Goal: Information Seeking & Learning: Learn about a topic

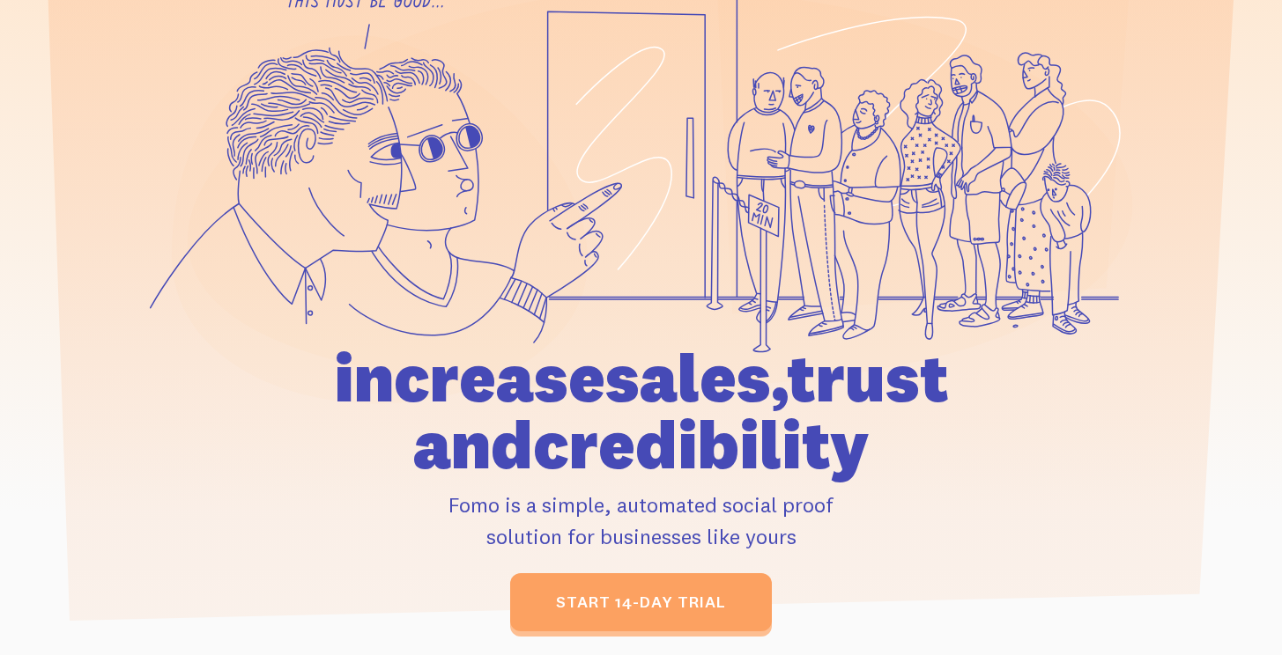
scroll to position [245, 0]
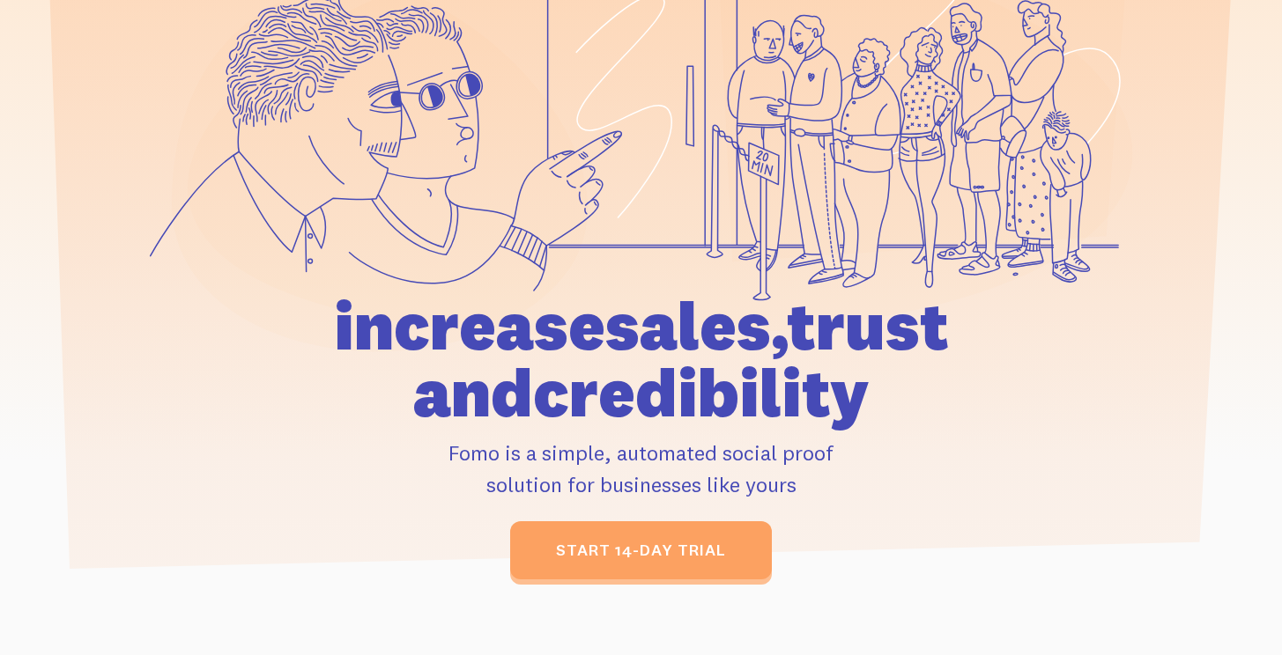
click at [566, 359] on h1 "increase sales, trust and credibility" at bounding box center [641, 359] width 816 height 134
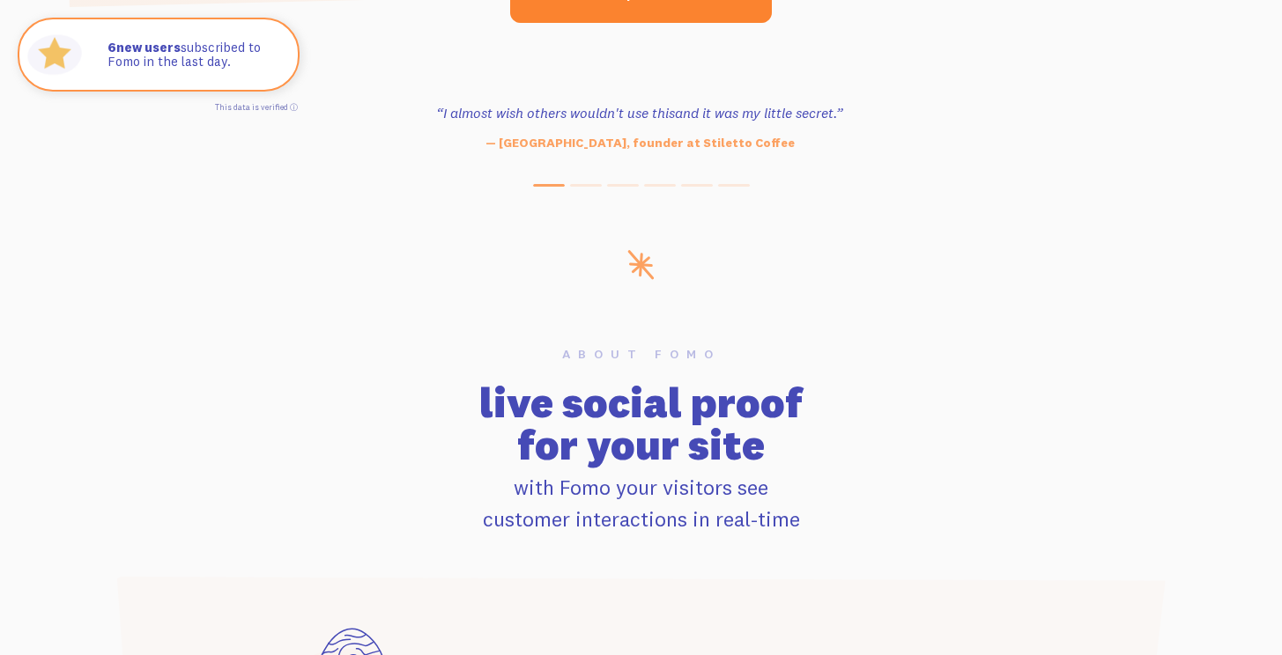
scroll to position [0, 0]
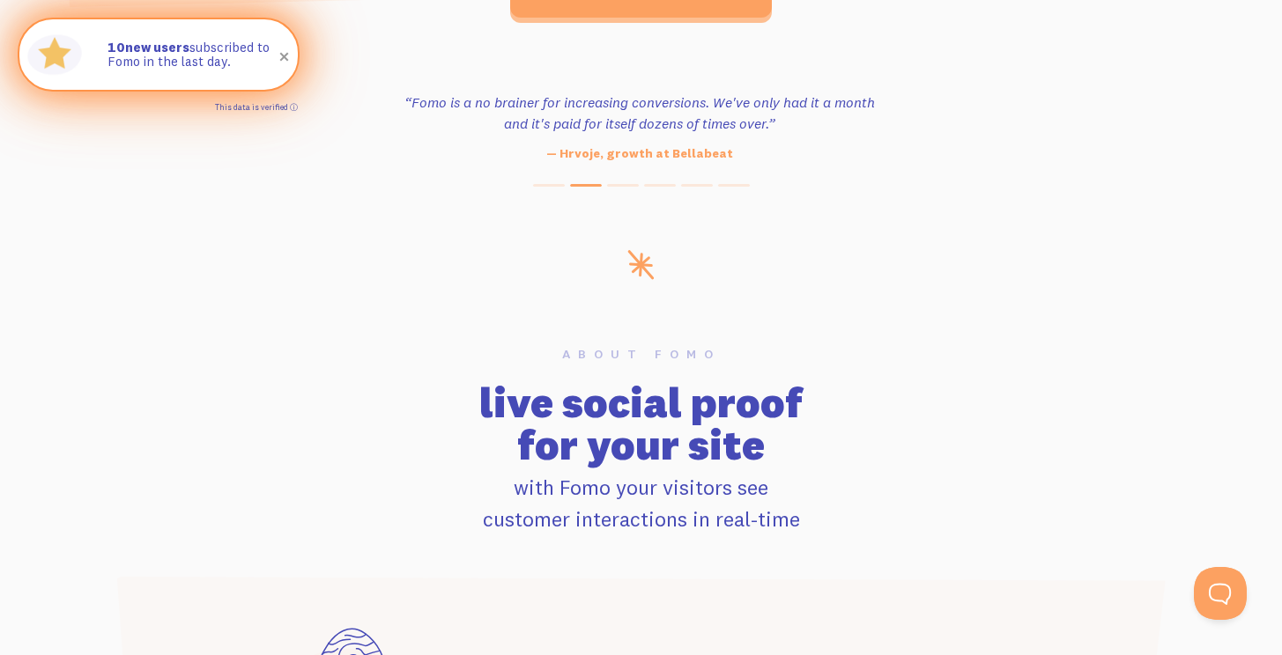
click at [292, 107] on link "This data is verified ⓘ" at bounding box center [256, 107] width 83 height 10
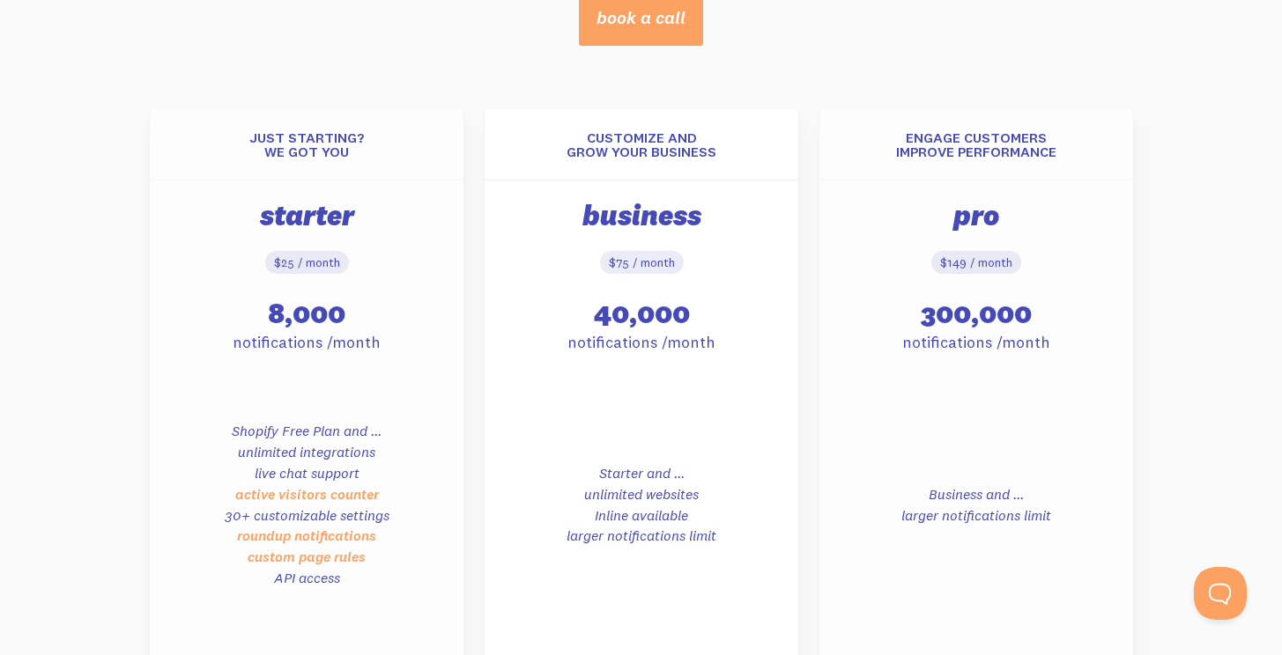
scroll to position [802, 0]
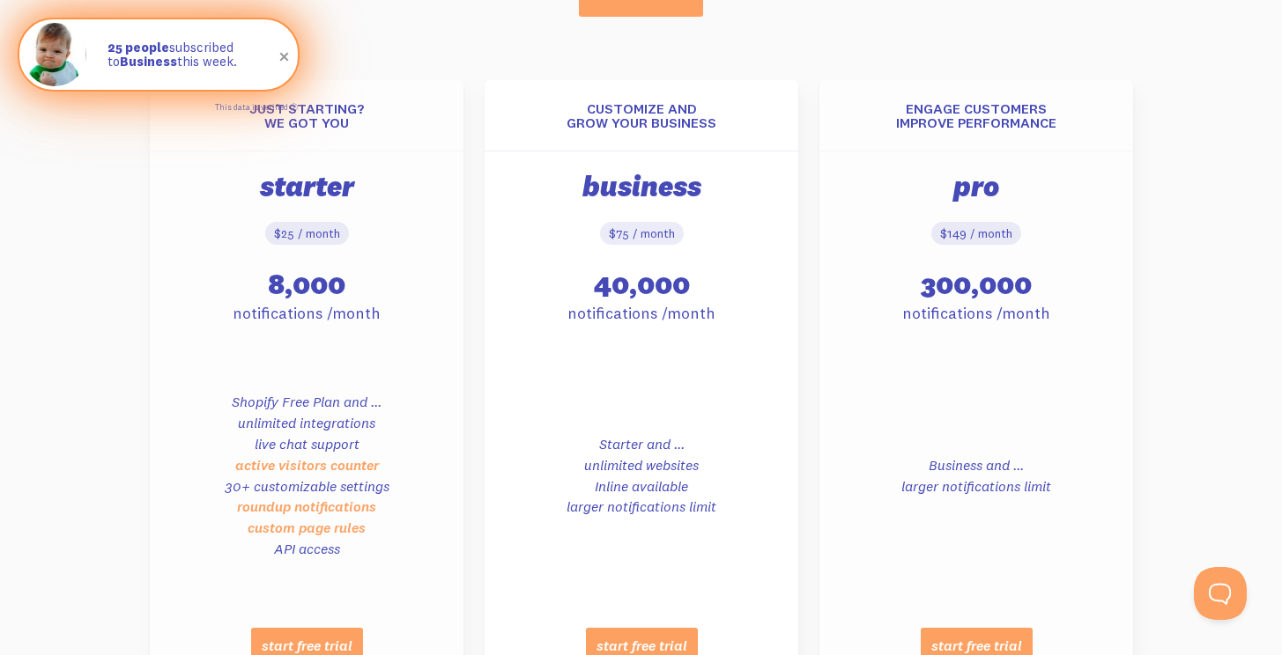
click at [281, 52] on span at bounding box center [285, 57] width 30 height 30
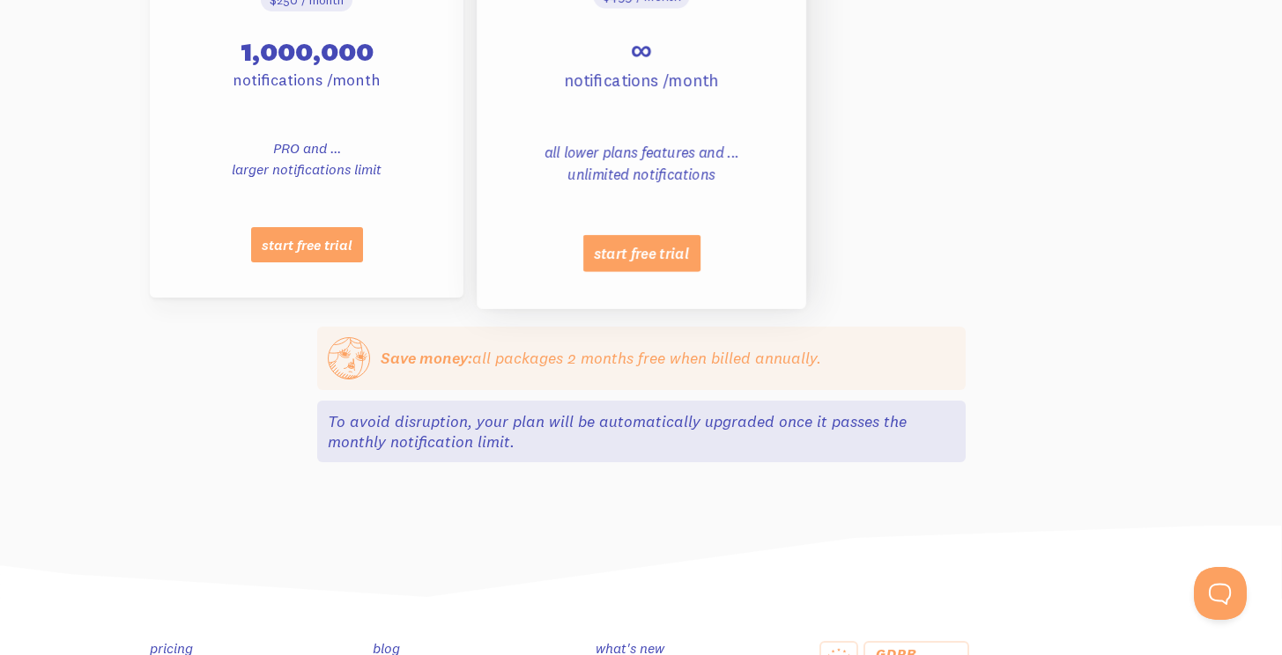
scroll to position [1756, 0]
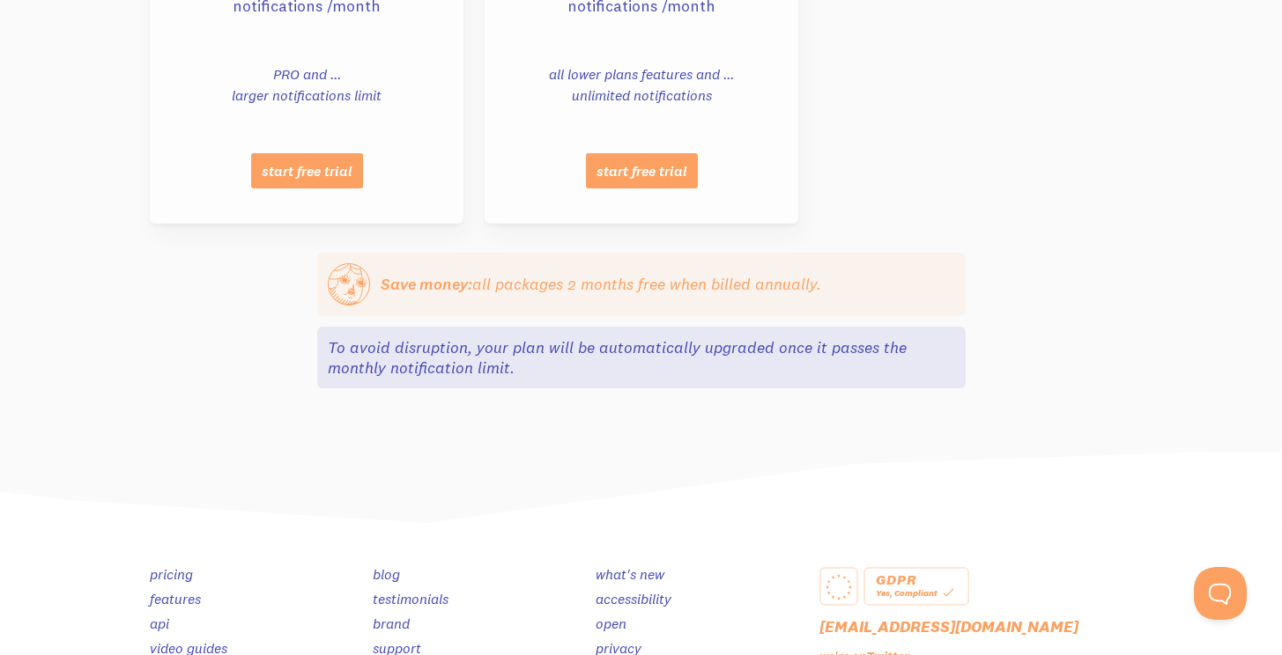
click at [647, 300] on div "Save money: Save money: all packages 2 months free when billed annually." at bounding box center [641, 284] width 648 height 63
click at [625, 349] on p "To avoid disruption, your plan will be automatically upgraded once it passes th…" at bounding box center [636, 357] width 617 height 41
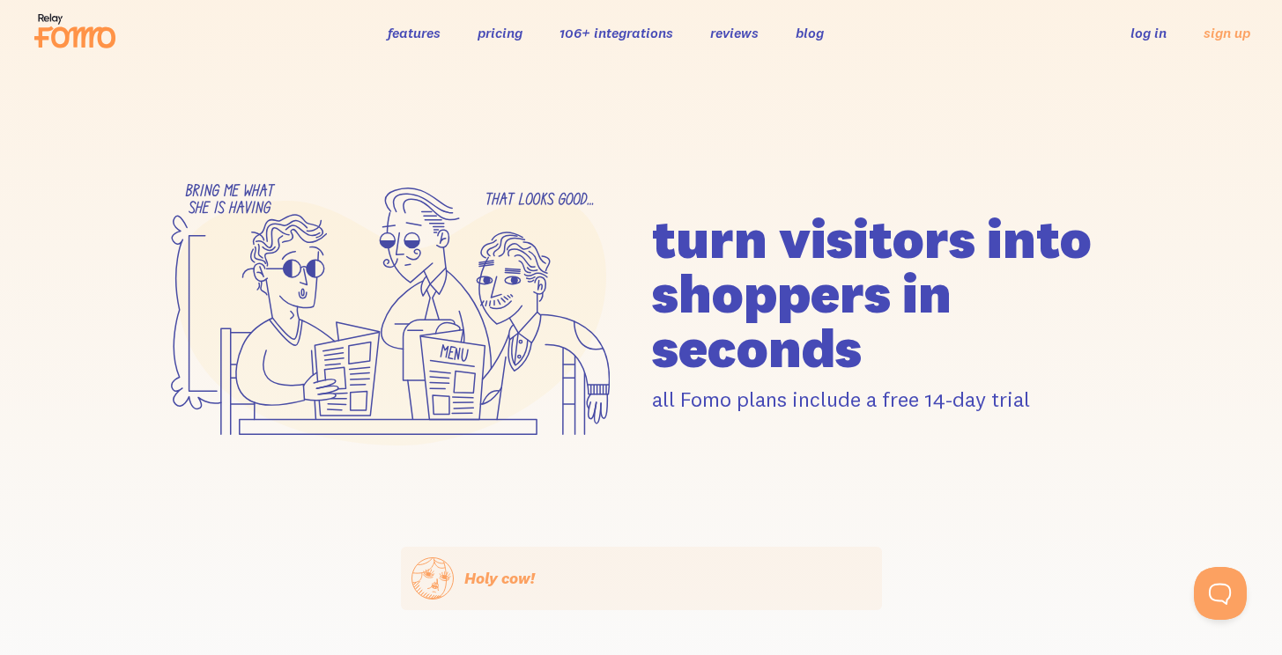
scroll to position [0, 0]
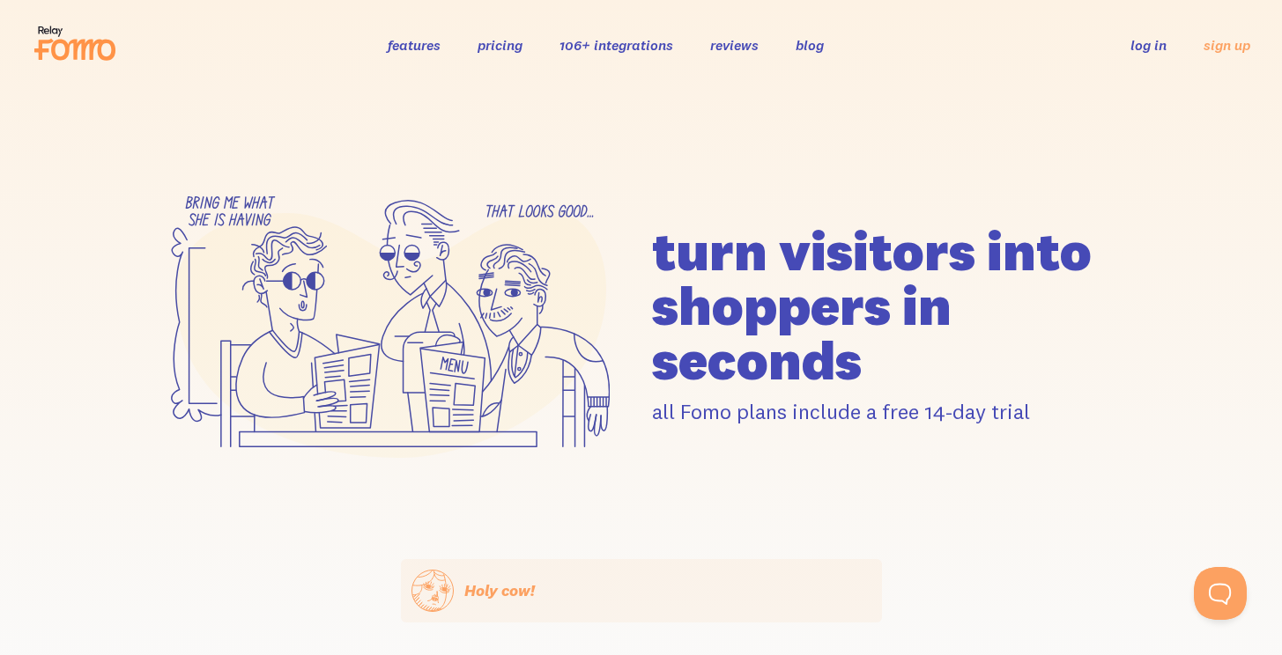
click at [412, 44] on link "features" at bounding box center [414, 45] width 53 height 18
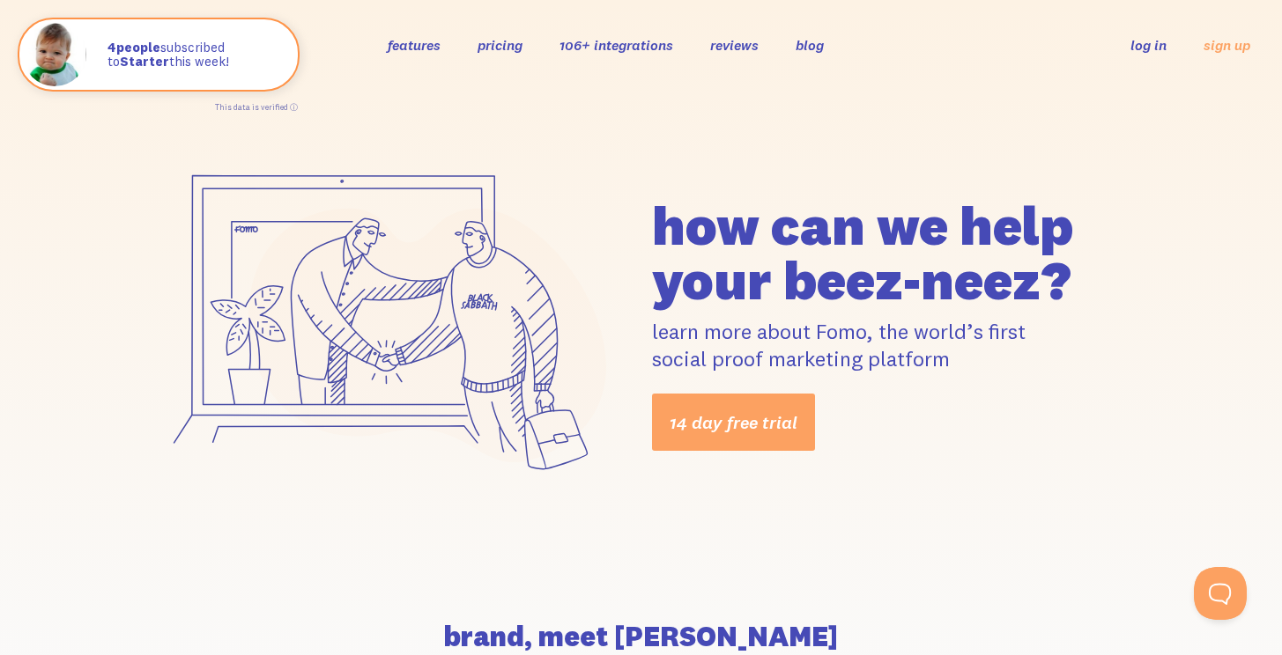
click at [640, 40] on link "106+ integrations" at bounding box center [616, 45] width 114 height 18
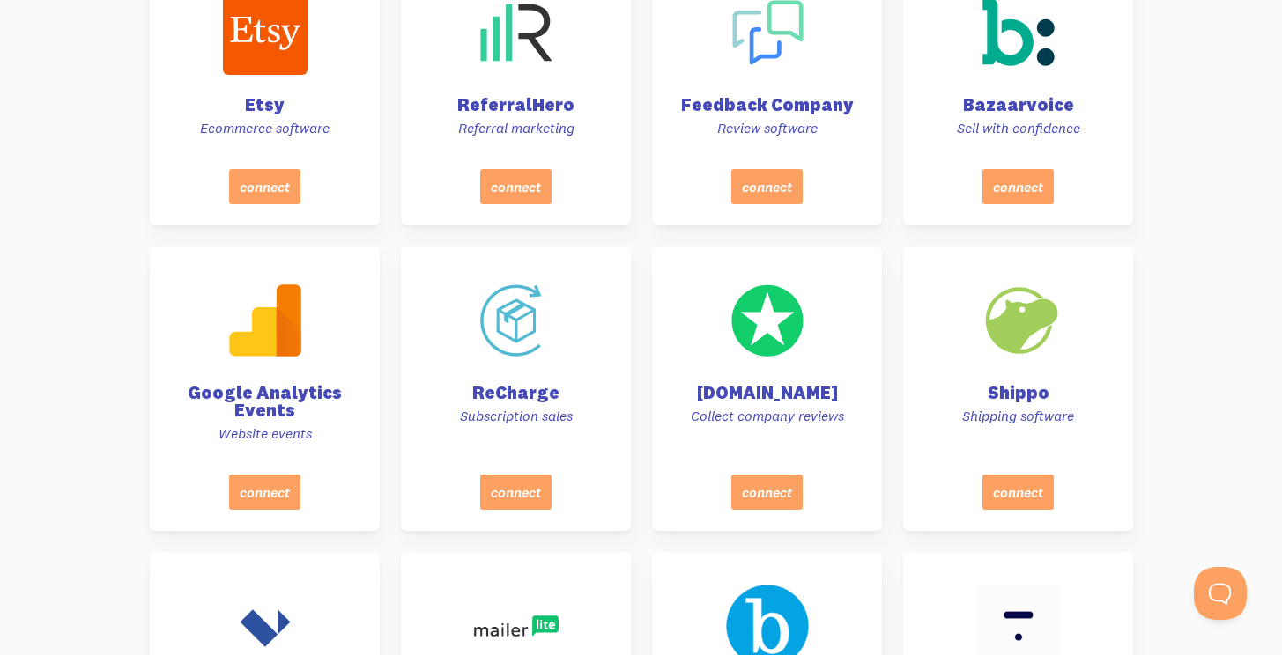
scroll to position [5663, 0]
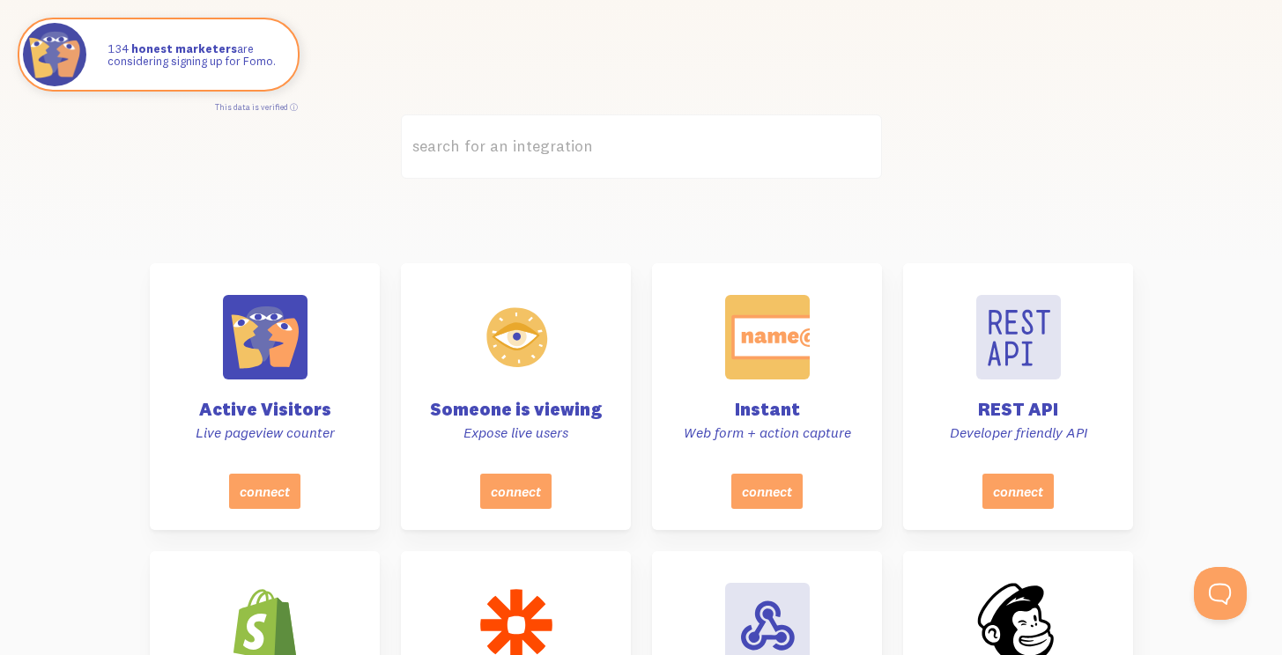
scroll to position [0, 0]
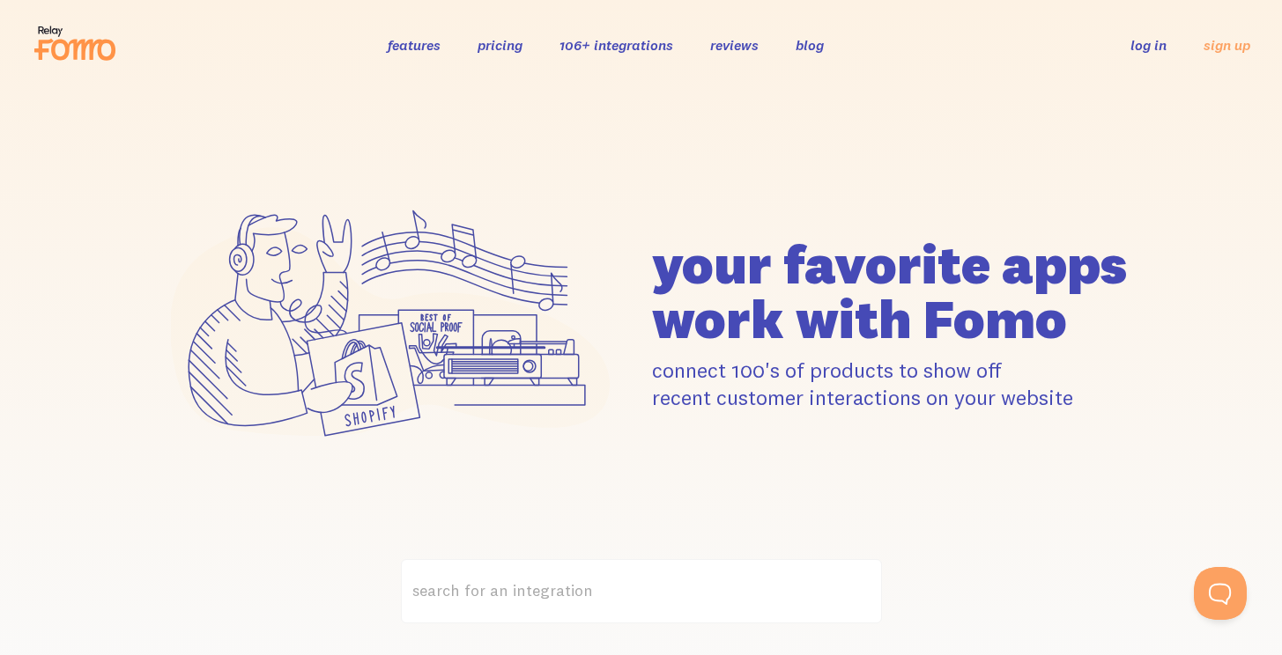
click at [729, 42] on link "reviews" at bounding box center [734, 45] width 48 height 18
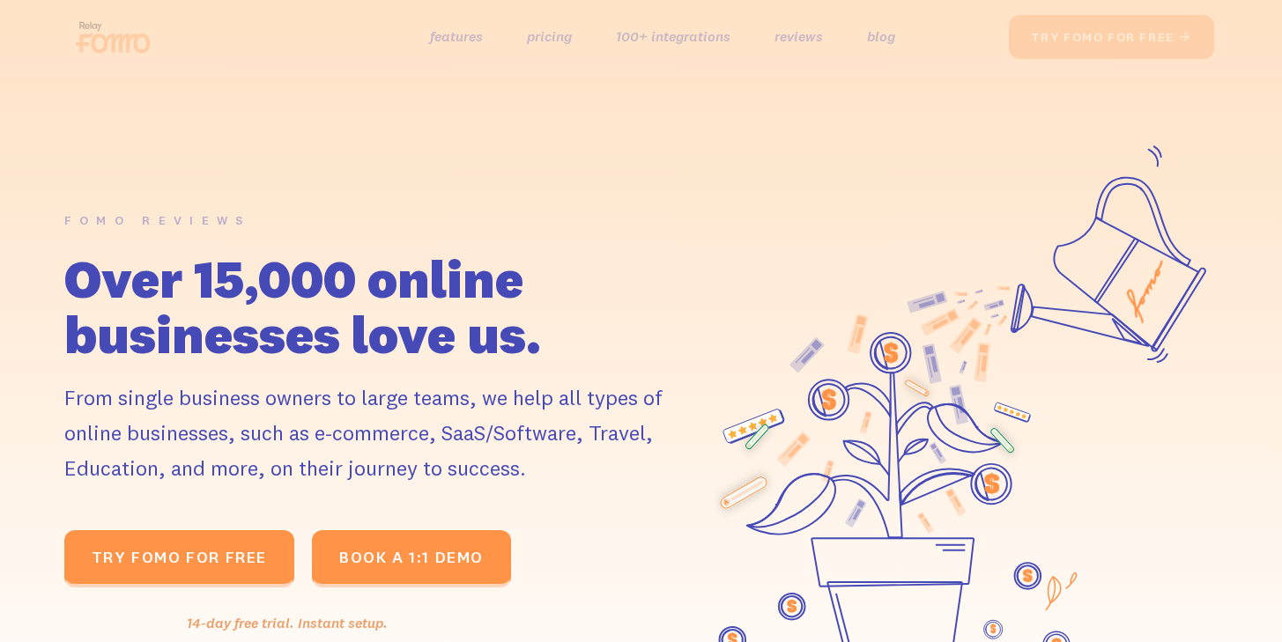
click at [484, 336] on h1 "Over 15,000 online businesses love us." at bounding box center [376, 306] width 625 height 111
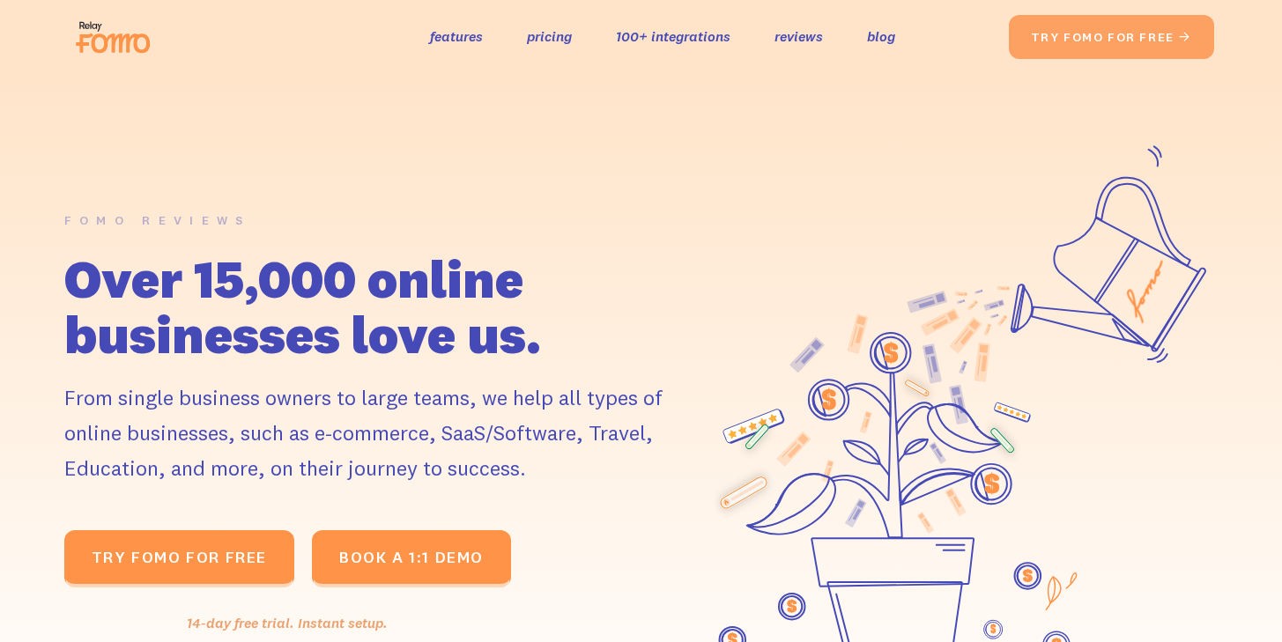
click at [484, 336] on h1 "Over 15,000 online businesses love us." at bounding box center [376, 306] width 625 height 111
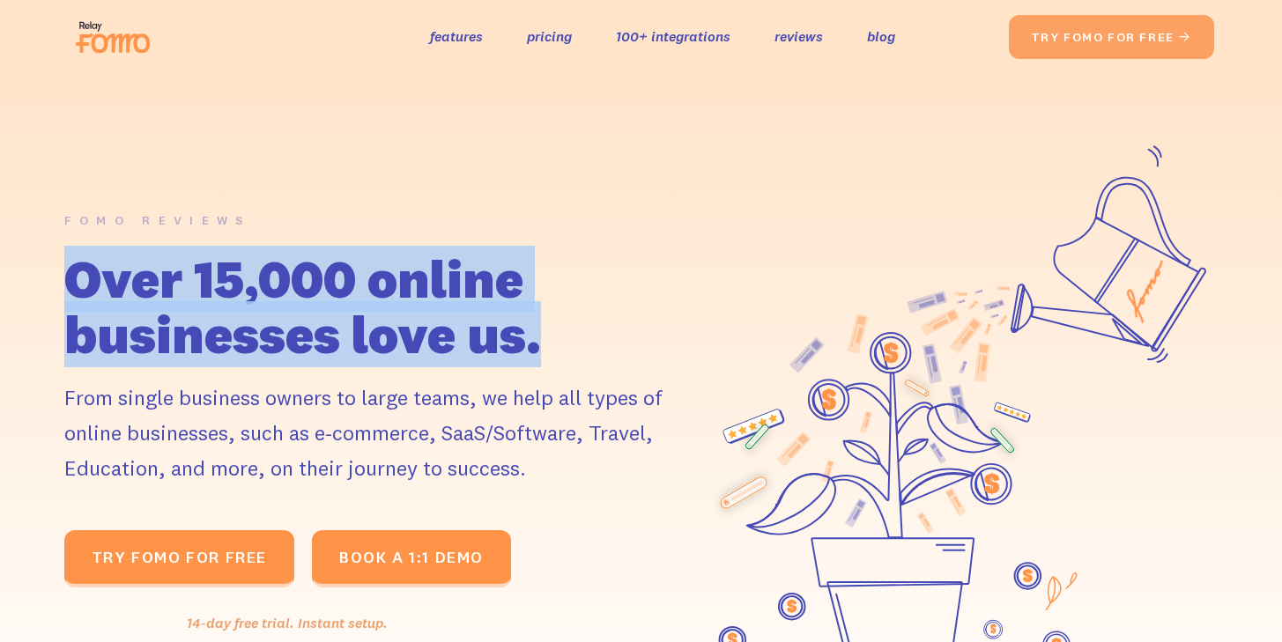
click at [567, 390] on div "From single business owners to large teams, we help all types of online busines…" at bounding box center [376, 433] width 625 height 106
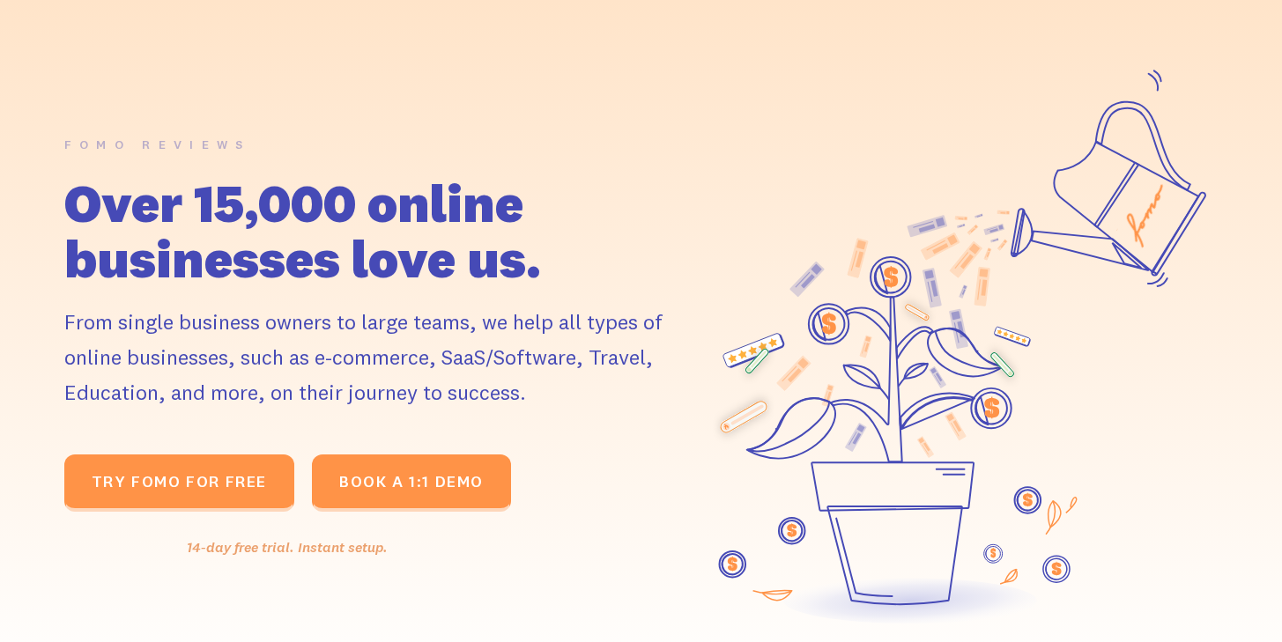
scroll to position [89, 0]
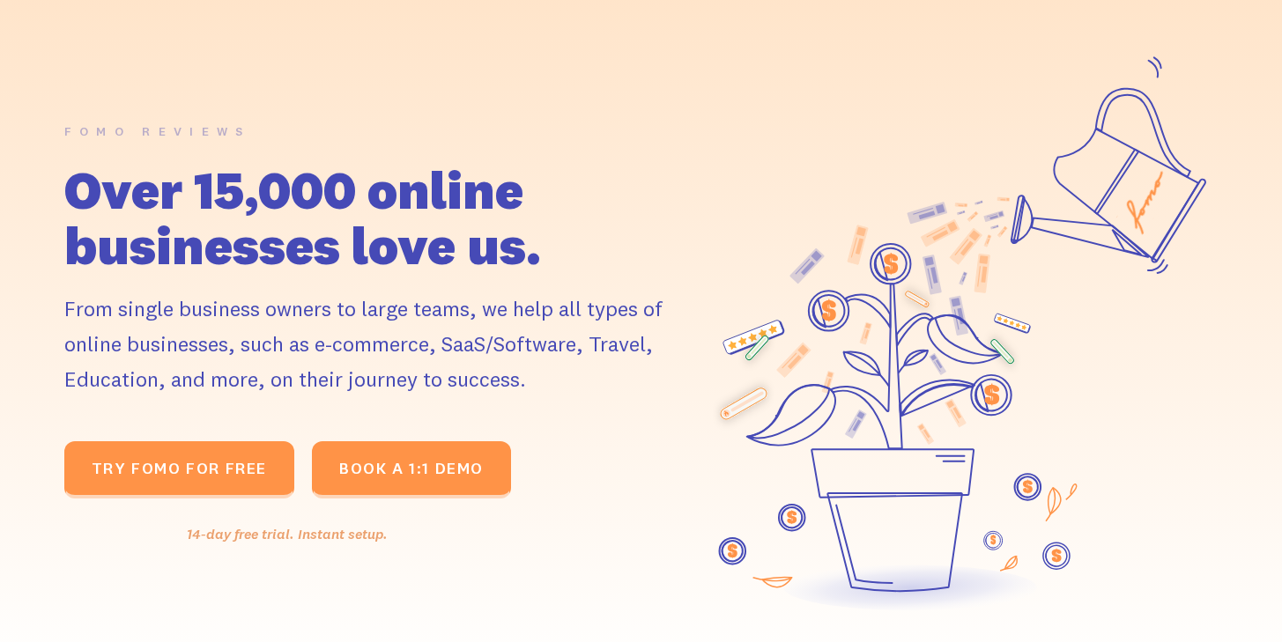
click at [567, 390] on div "From single business owners to large teams, we help all types of online busines…" at bounding box center [376, 344] width 625 height 106
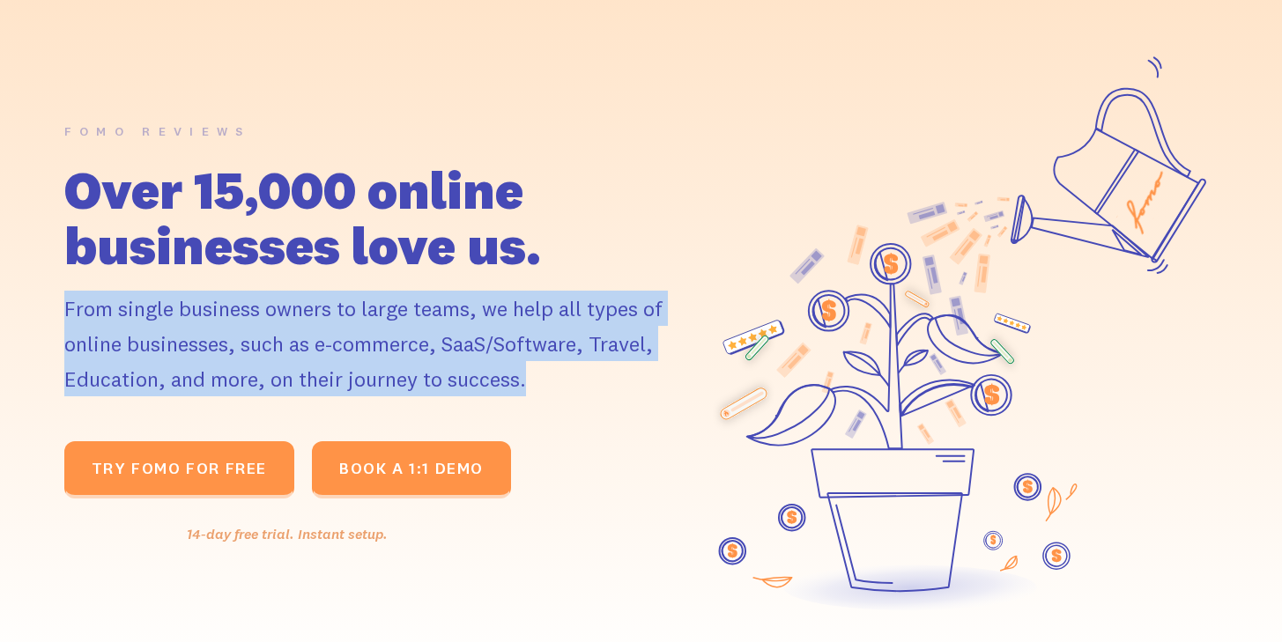
click at [567, 390] on div "From single business owners to large teams, we help all types of online busines…" at bounding box center [376, 344] width 625 height 106
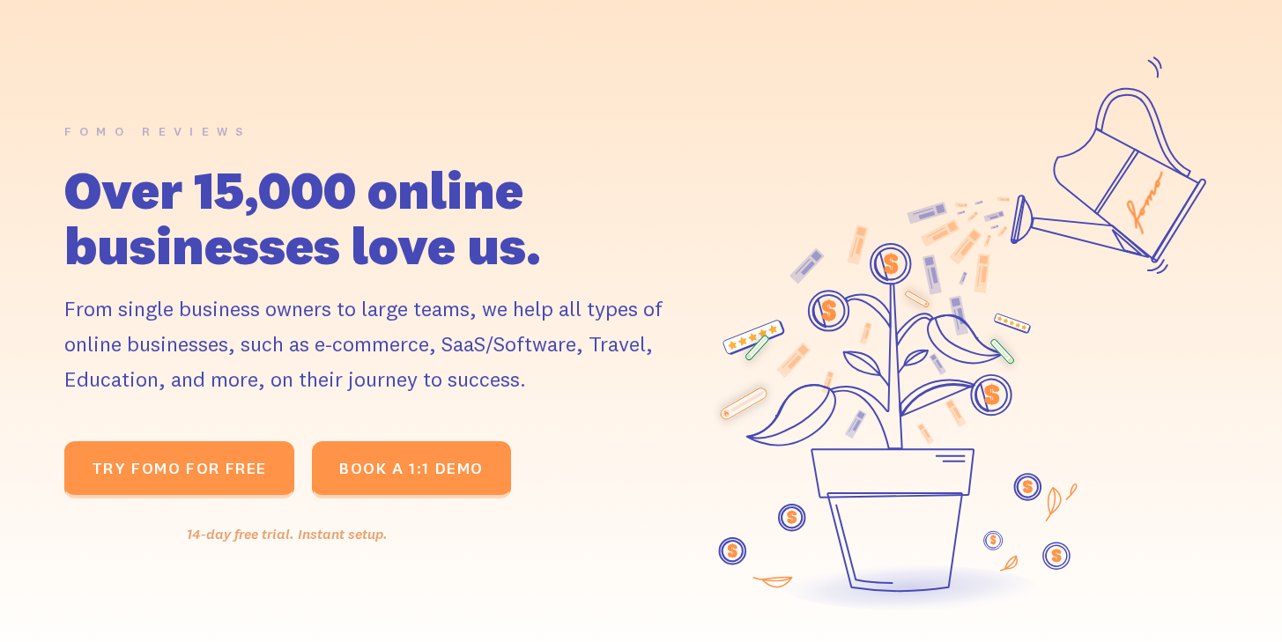
click at [625, 351] on div "From single business owners to large teams, we help all types of online busines…" at bounding box center [376, 344] width 625 height 106
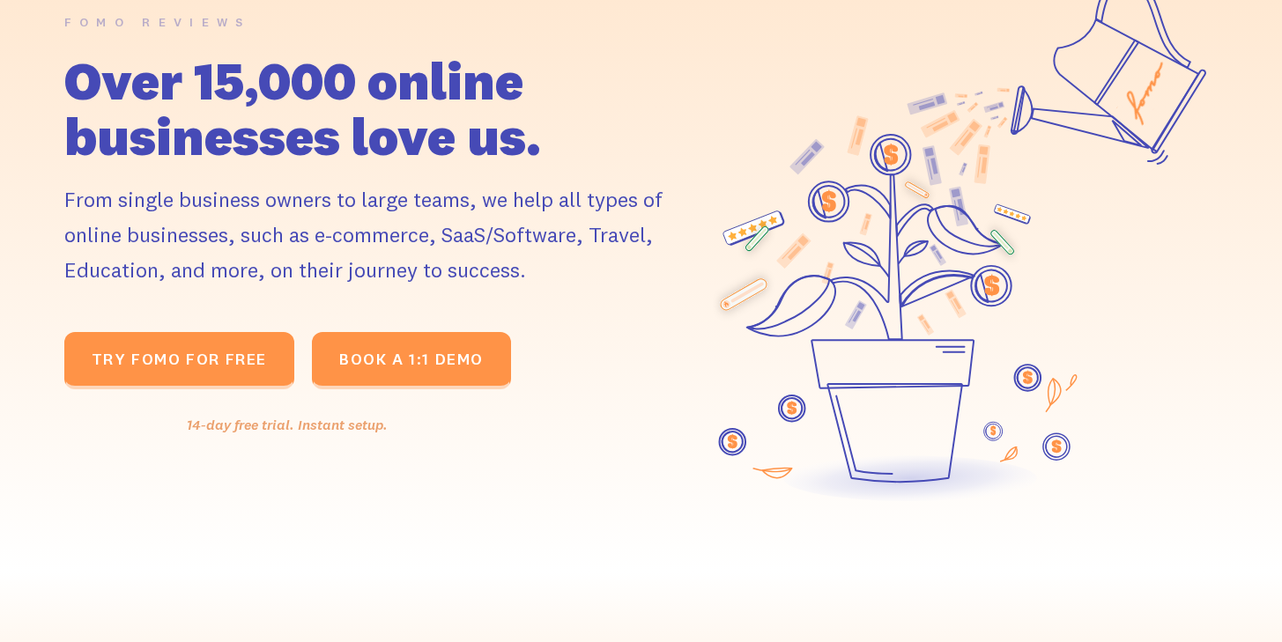
scroll to position [200, 4]
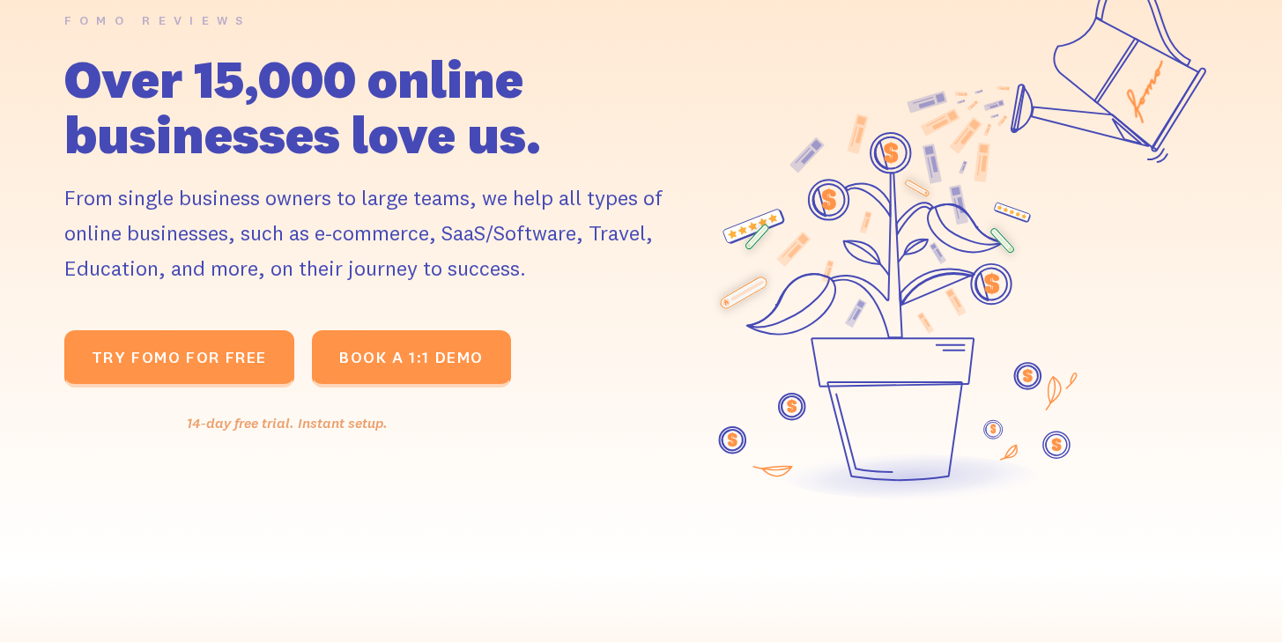
click at [320, 241] on div "From single business owners to large teams, we help all types of online busines…" at bounding box center [376, 233] width 625 height 106
click at [345, 255] on div "From single business owners to large teams, we help all types of online busines…" at bounding box center [376, 233] width 625 height 106
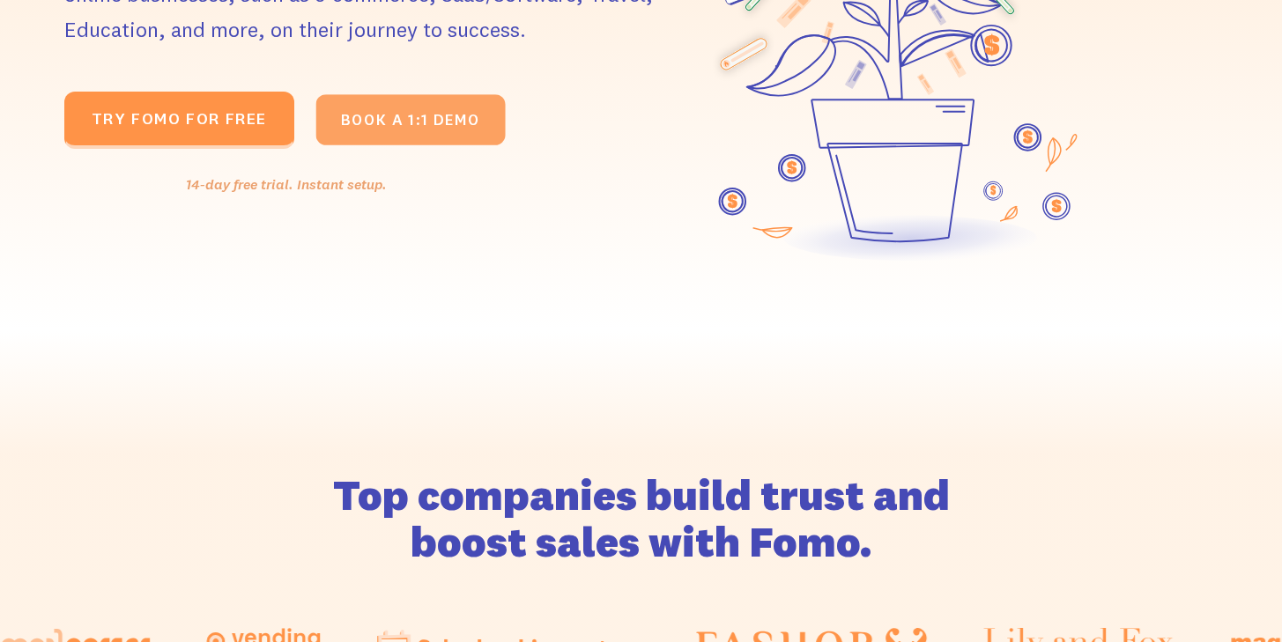
scroll to position [576, 4]
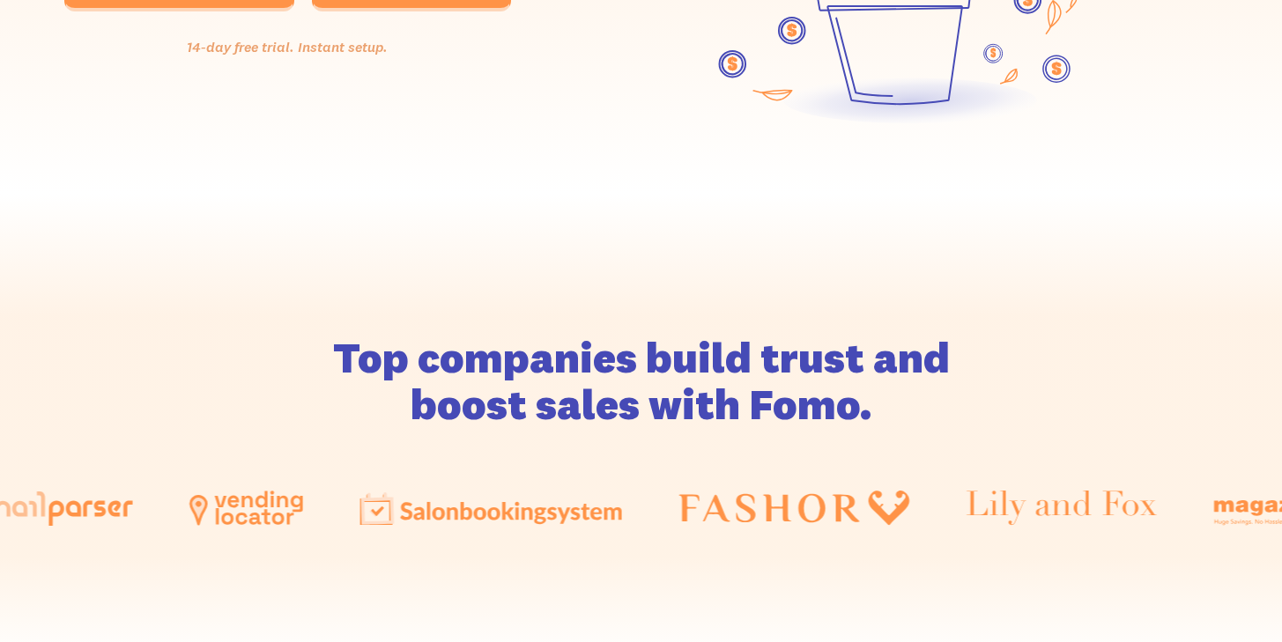
click at [655, 407] on h2 "Top companies build trust and boost sales with Fomo." at bounding box center [641, 381] width 740 height 93
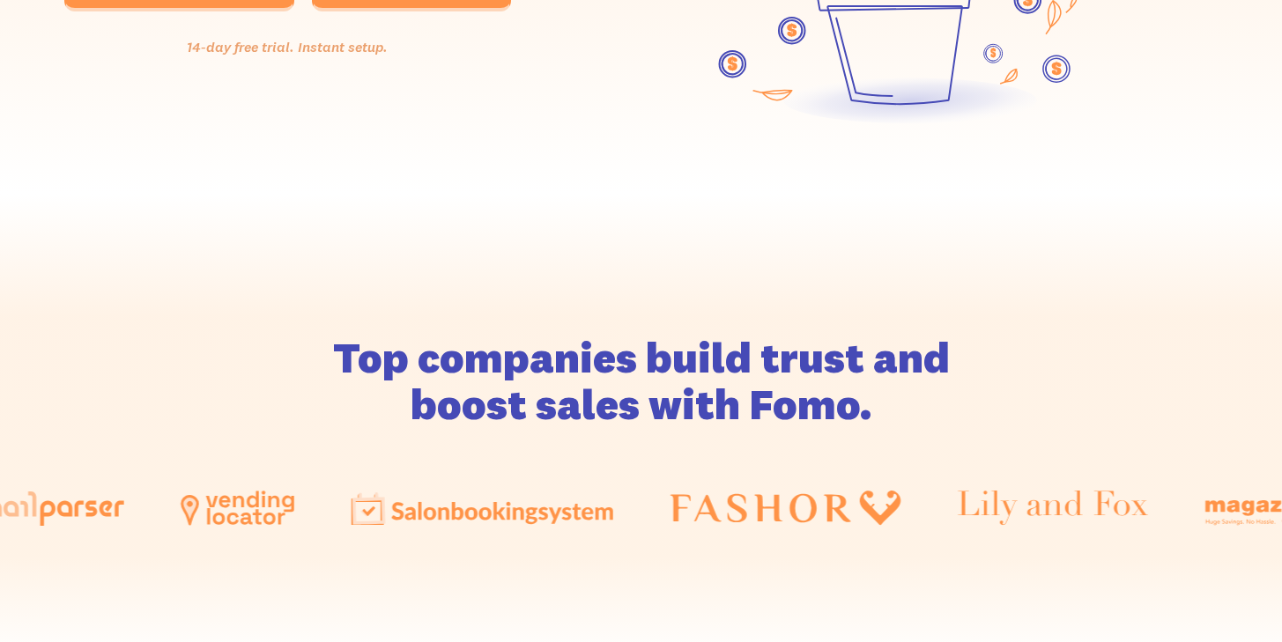
click at [655, 407] on h2 "Top companies build trust and boost sales with Fomo." at bounding box center [641, 381] width 740 height 93
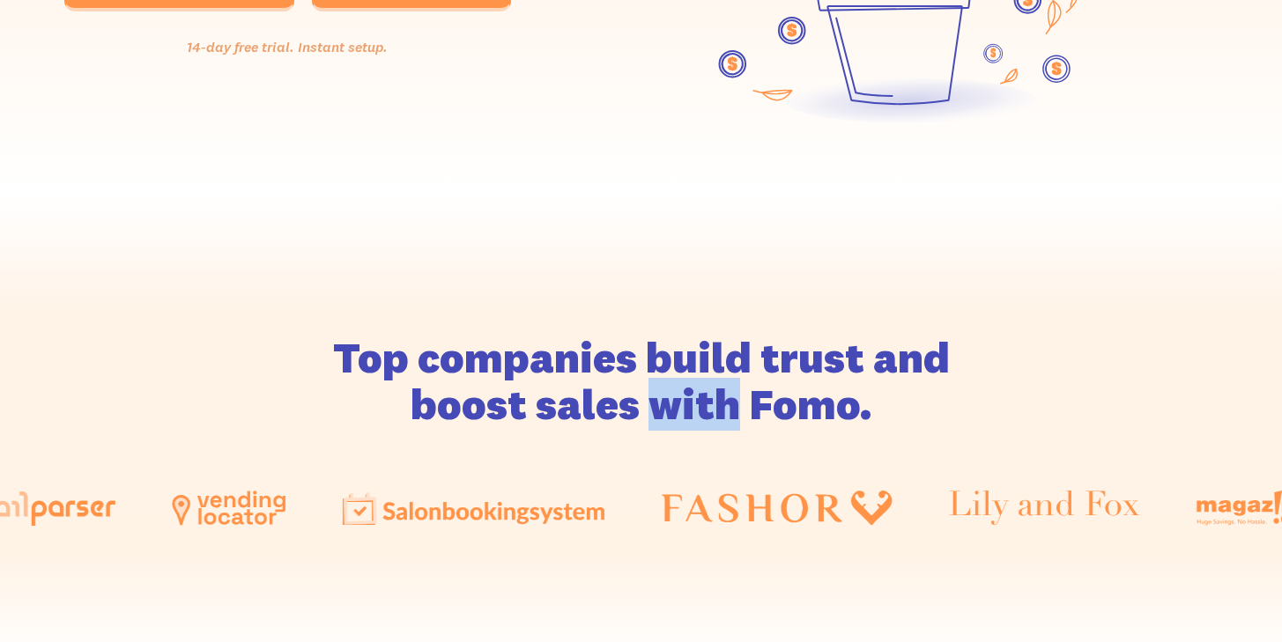
click at [655, 407] on h2 "Top companies build trust and boost sales with Fomo." at bounding box center [641, 381] width 740 height 93
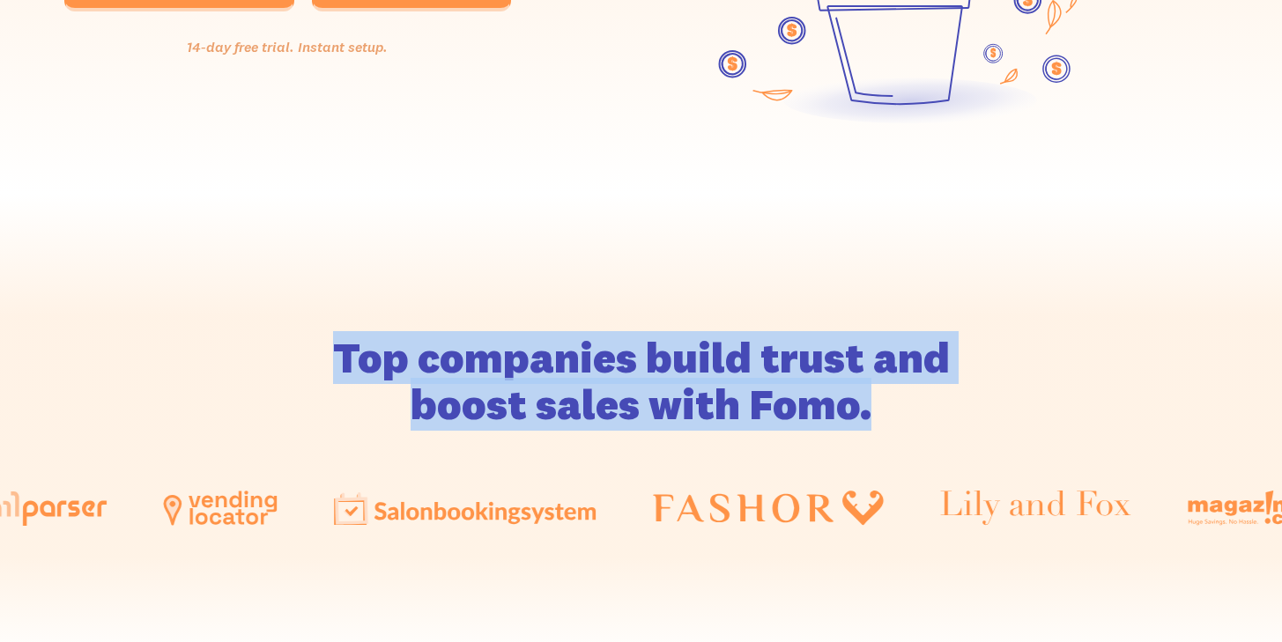
click at [727, 351] on h2 "Top companies build trust and boost sales with Fomo." at bounding box center [641, 381] width 740 height 93
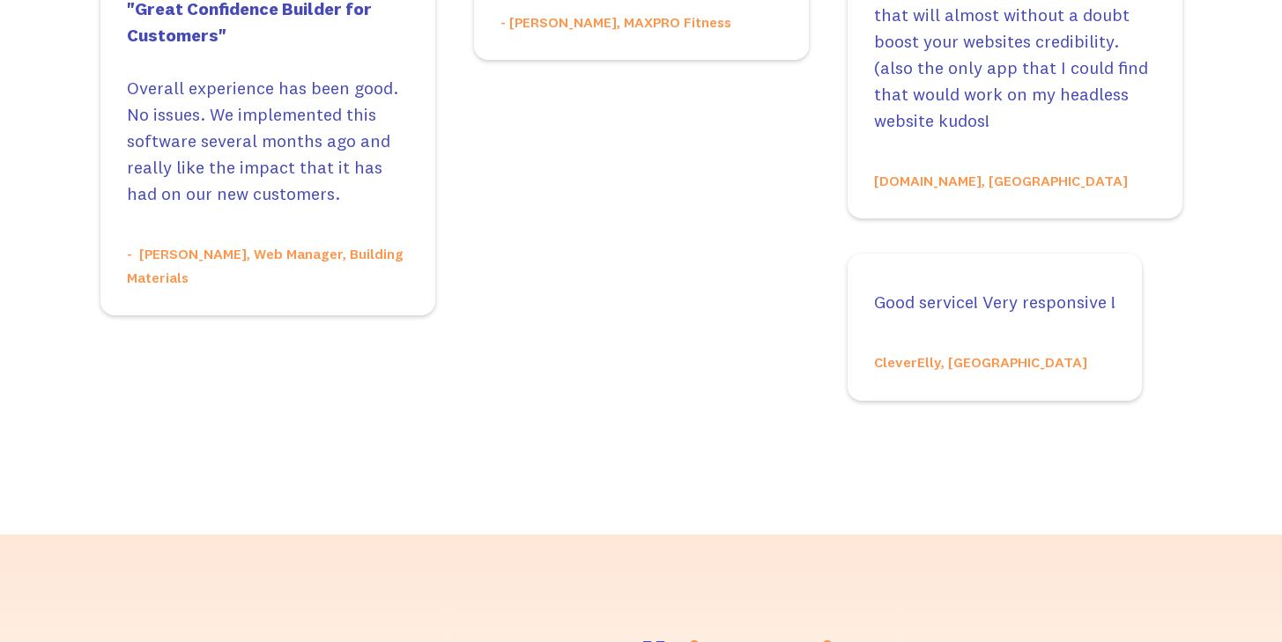
scroll to position [7759, 4]
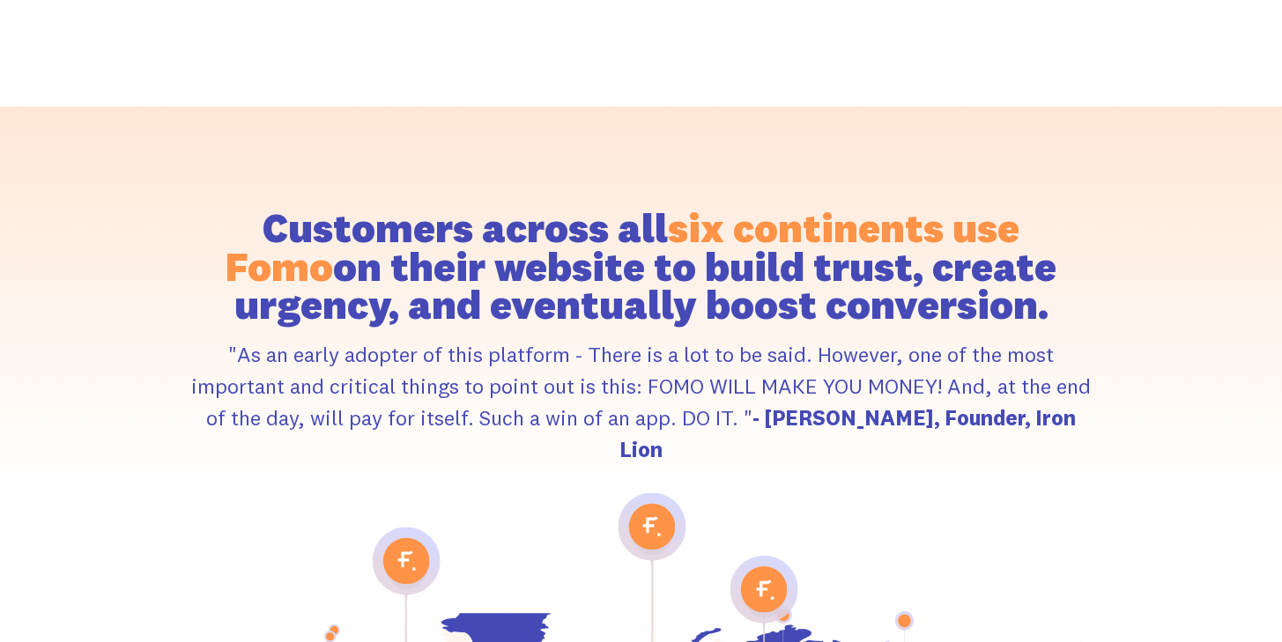
click at [746, 209] on h2 "Customers across all six continents use Fomo on their website to build trust, c…" at bounding box center [641, 266] width 907 height 115
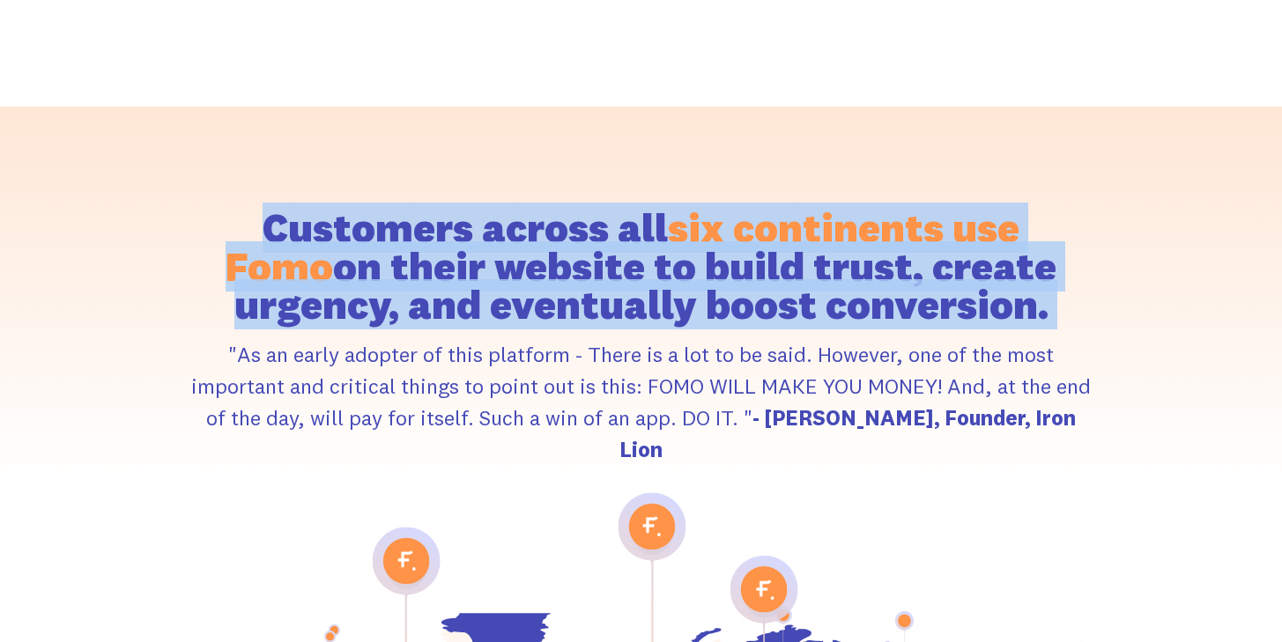
click at [779, 209] on h2 "Customers across all six continents use Fomo on their website to build trust, c…" at bounding box center [641, 266] width 907 height 115
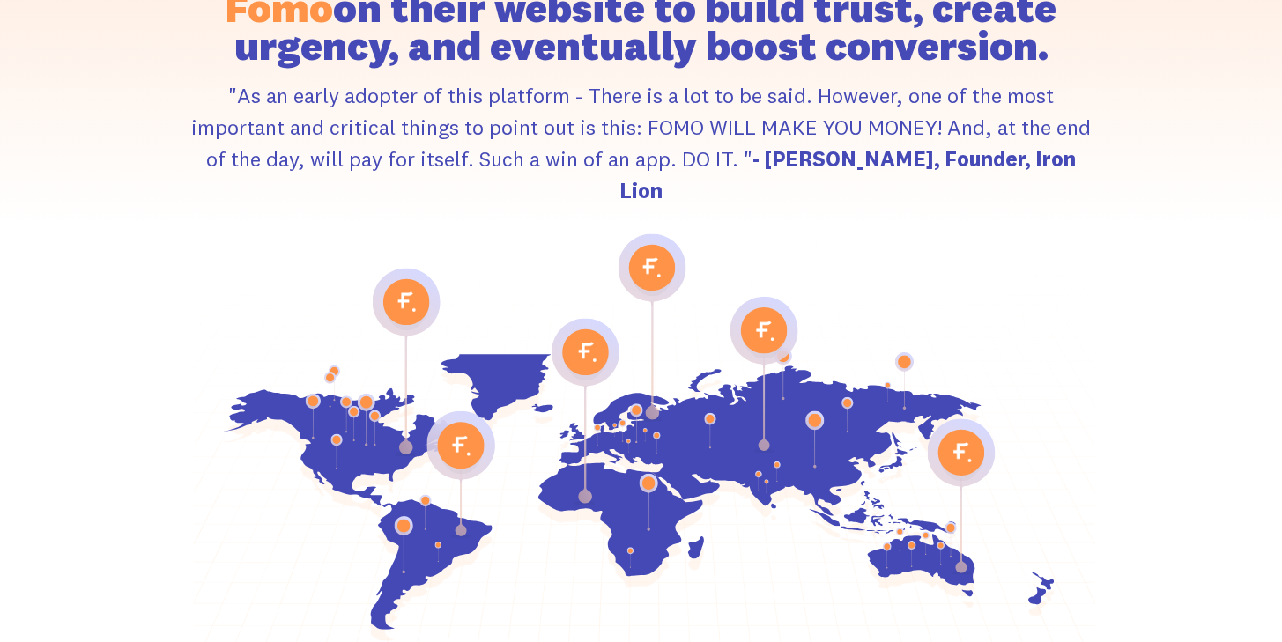
scroll to position [8481, 4]
